Goal: Navigation & Orientation: Find specific page/section

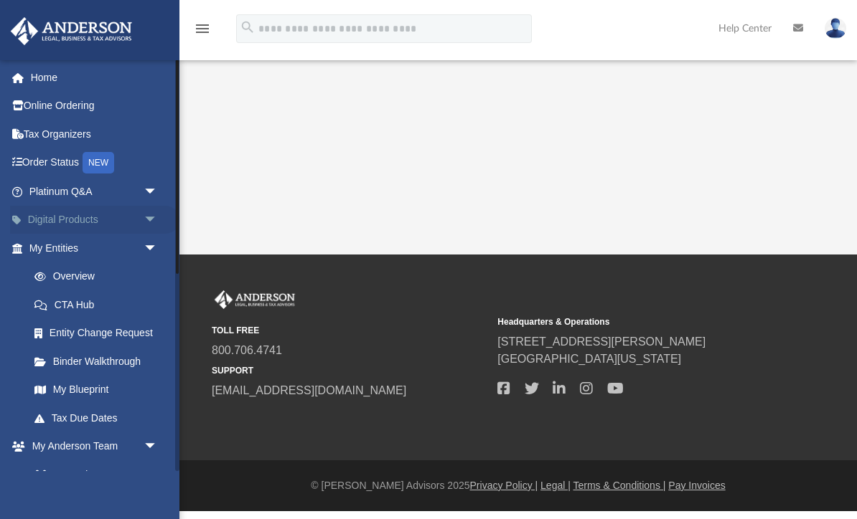
click at [60, 223] on link "Digital Products arrow_drop_down" at bounding box center [94, 220] width 169 height 29
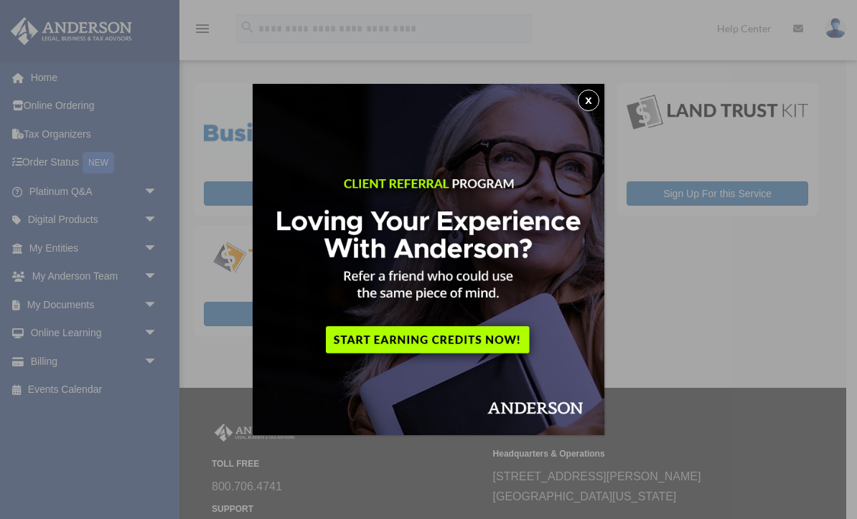
click at [586, 96] on button "x" at bounding box center [588, 101] width 22 height 22
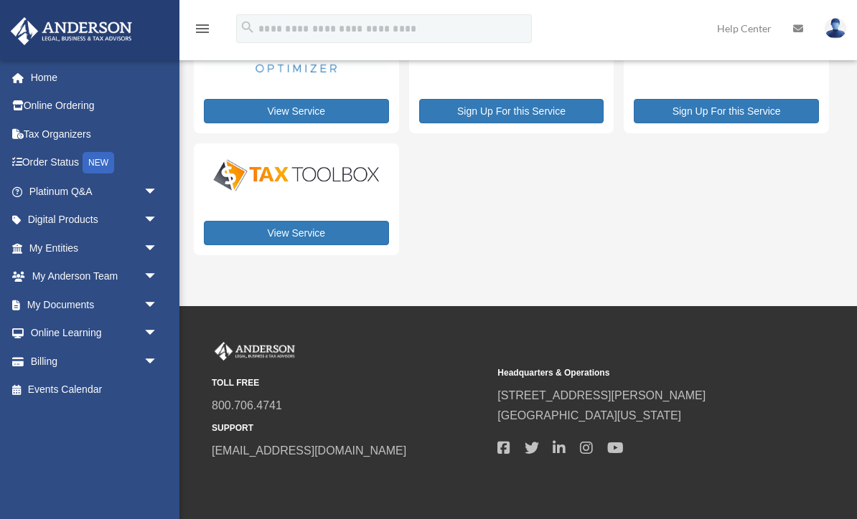
scroll to position [92, 0]
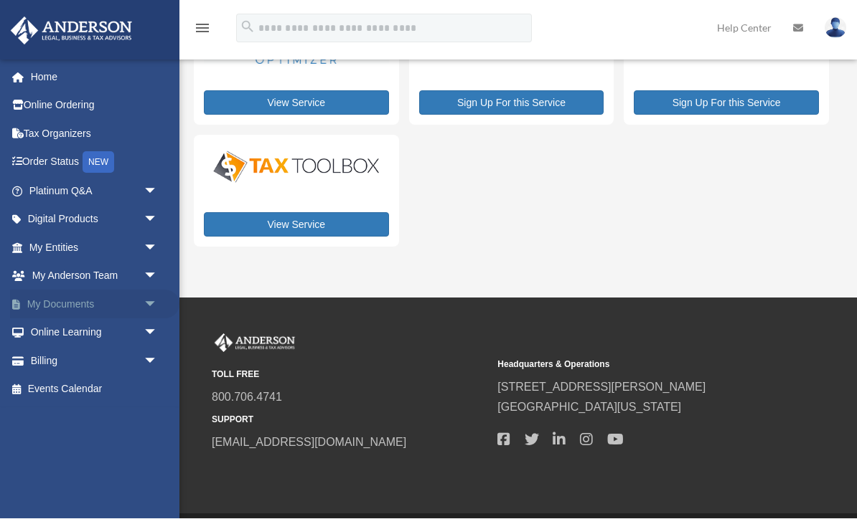
click at [67, 299] on link "My Documents arrow_drop_down" at bounding box center [94, 305] width 169 height 29
click at [67, 252] on link "My Entities arrow_drop_down" at bounding box center [94, 248] width 169 height 29
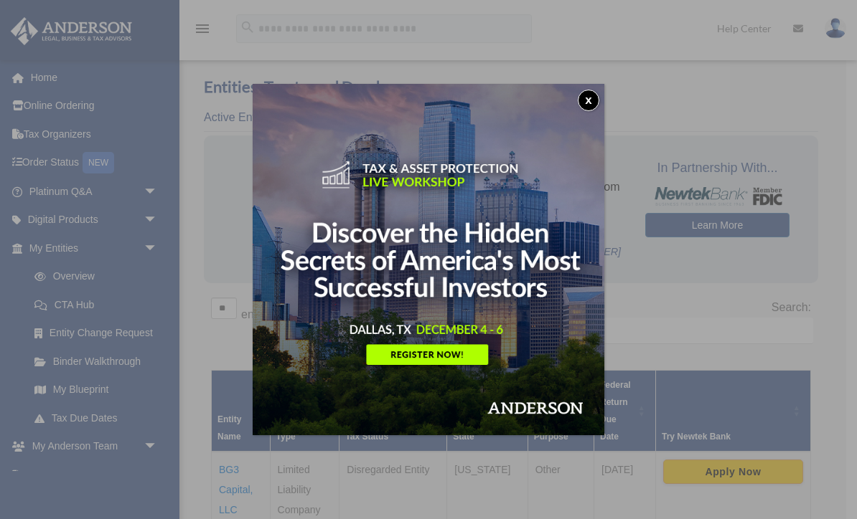
click at [580, 105] on button "x" at bounding box center [588, 101] width 22 height 22
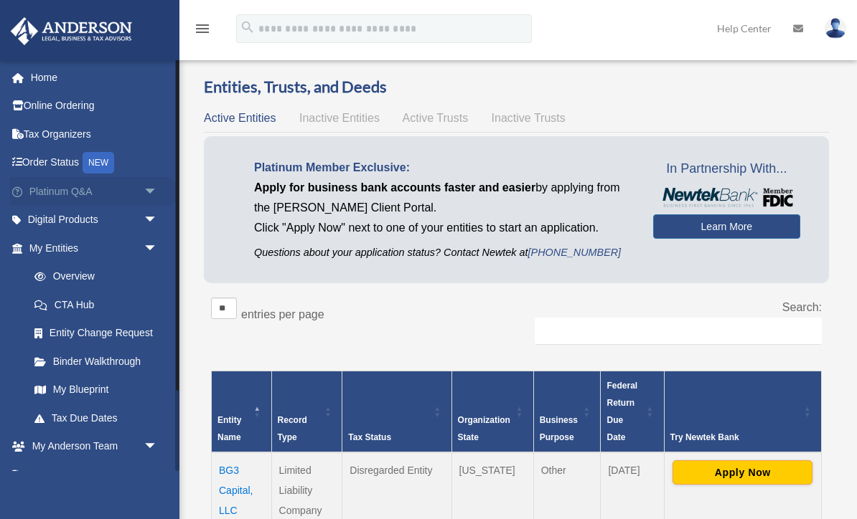
click at [61, 189] on link "Platinum Q&A arrow_drop_down" at bounding box center [94, 191] width 169 height 29
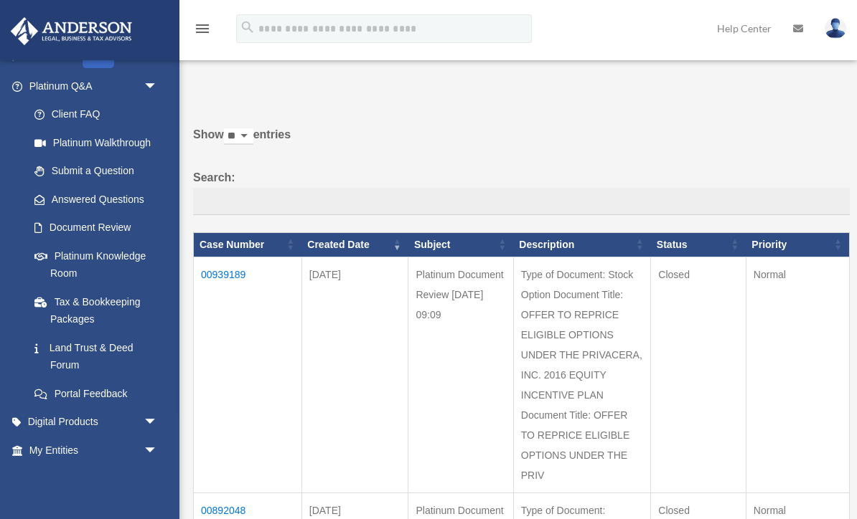
scroll to position [108, 0]
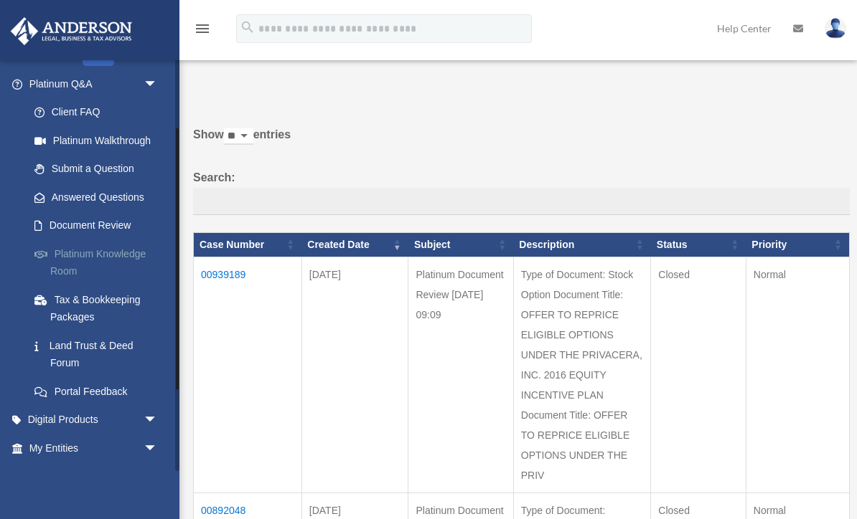
click at [72, 263] on link "Platinum Knowledge Room" at bounding box center [99, 263] width 159 height 46
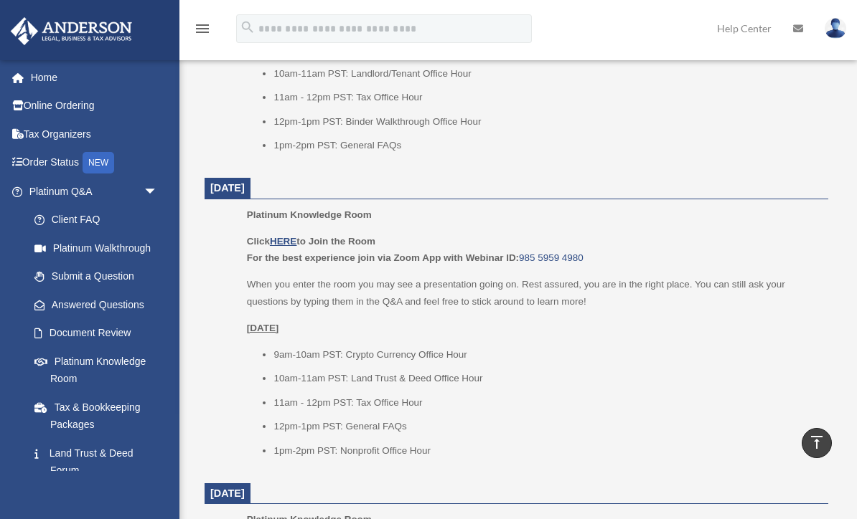
scroll to position [850, 0]
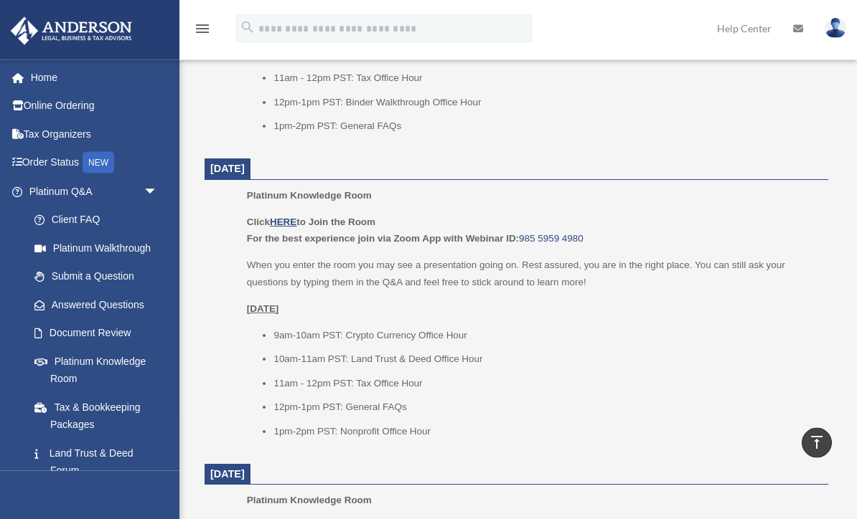
click at [211, 308] on dd "Platinum Knowledge Room Click HERE to Join the Room For the best experience joi…" at bounding box center [515, 319] width 623 height 263
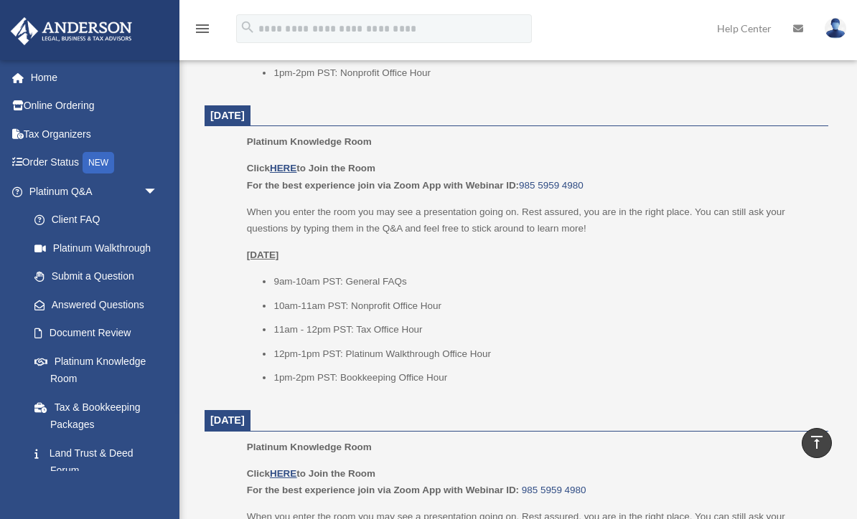
scroll to position [1208, 0]
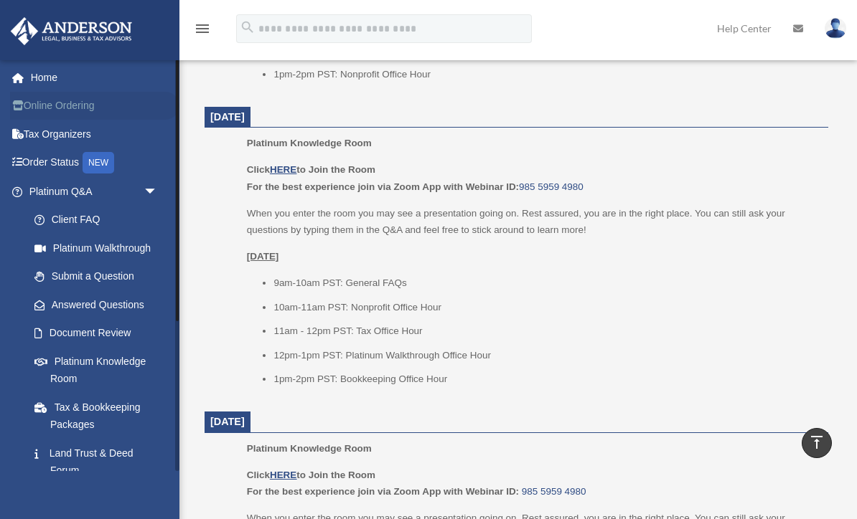
click at [37, 105] on link "Online Ordering" at bounding box center [94, 106] width 169 height 29
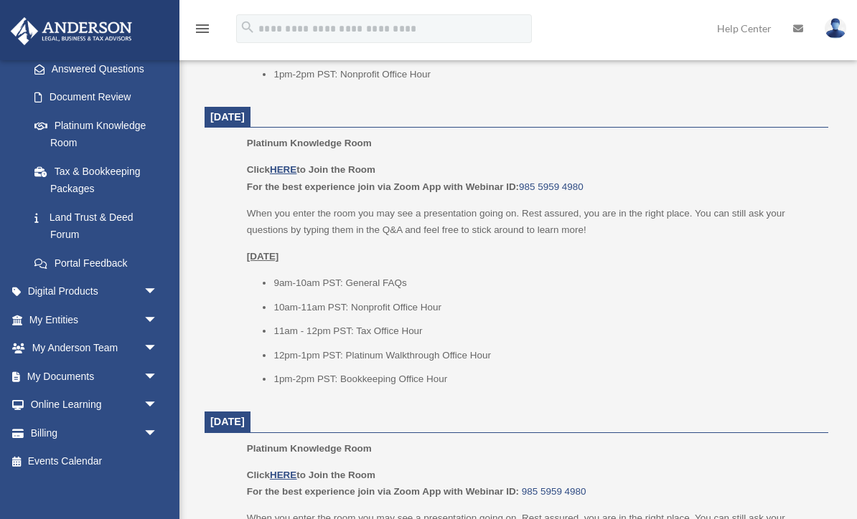
scroll to position [235, 0]
